Goal: Information Seeking & Learning: Learn about a topic

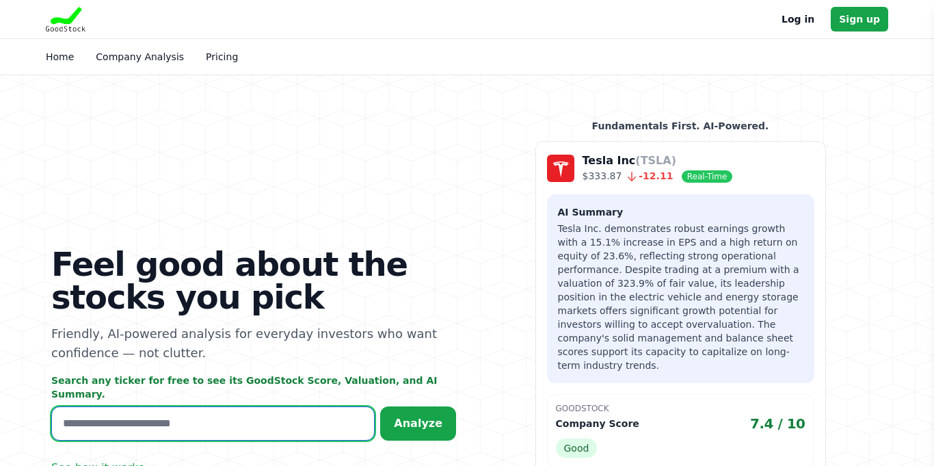
click at [85, 410] on input "text" at bounding box center [213, 423] width 324 height 34
type input "****"
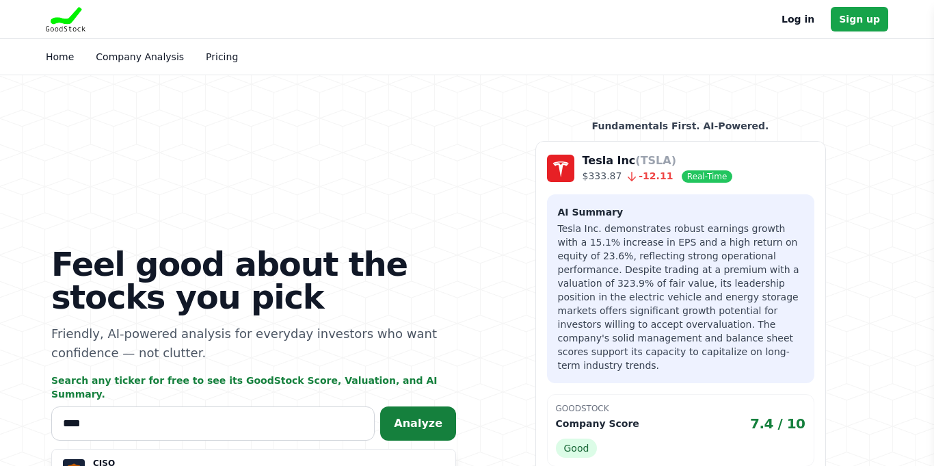
click at [417, 417] on span "Analyze" at bounding box center [418, 423] width 49 height 13
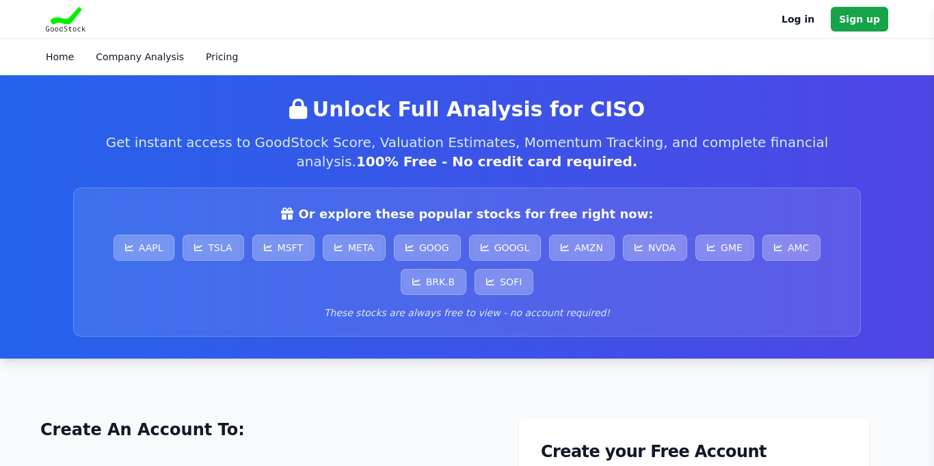
scroll to position [324, 0]
